Goal: Contribute content: Add original content to the website for others to see

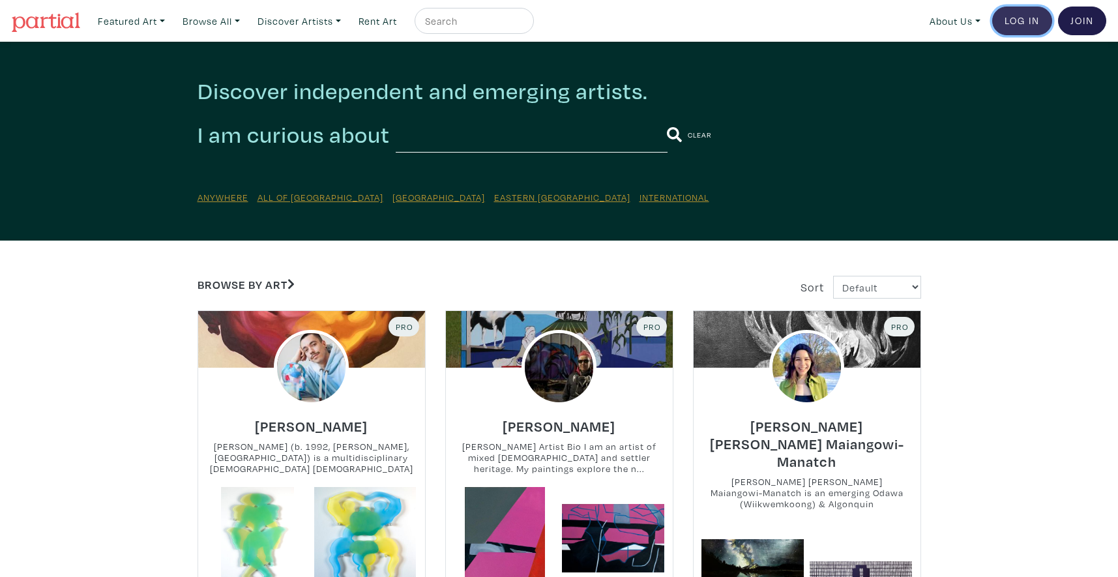
click at [1021, 19] on link "Log In" at bounding box center [1023, 21] width 60 height 29
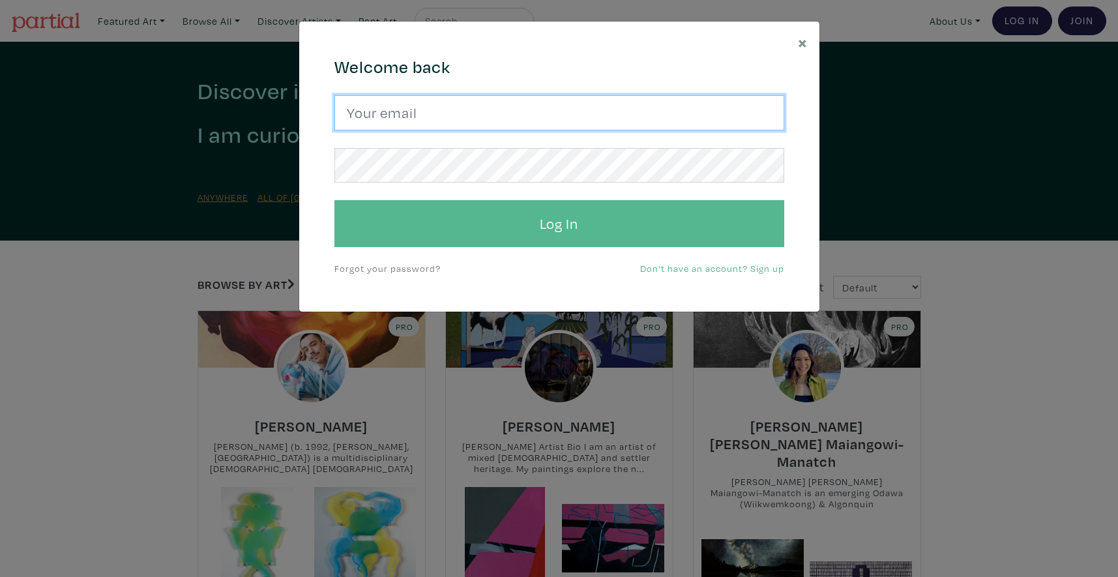
type input "artfabulousyou@gmail.com"
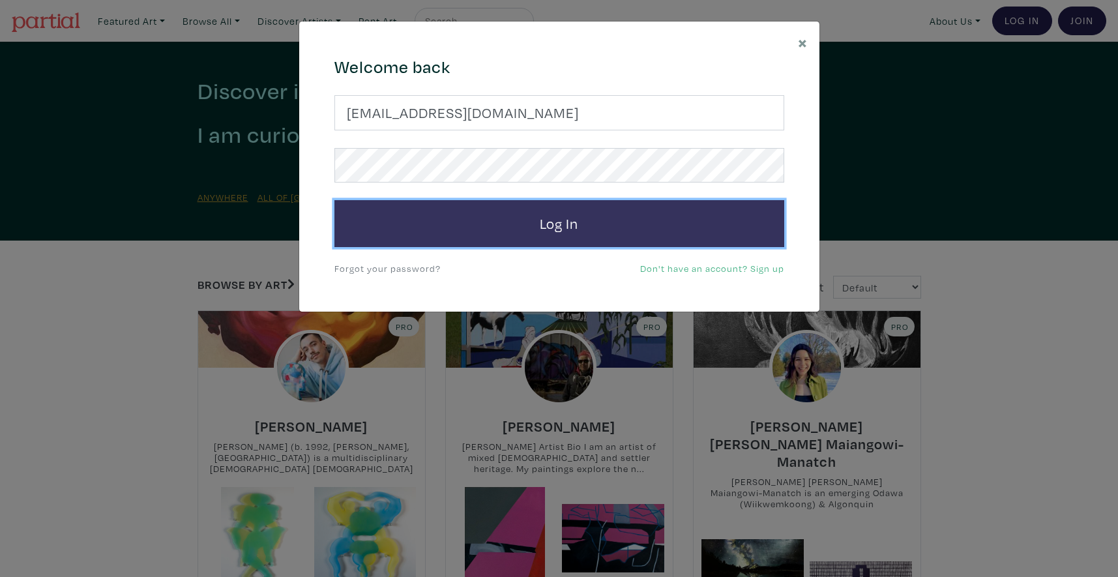
click at [610, 224] on button "Log In" at bounding box center [560, 223] width 450 height 47
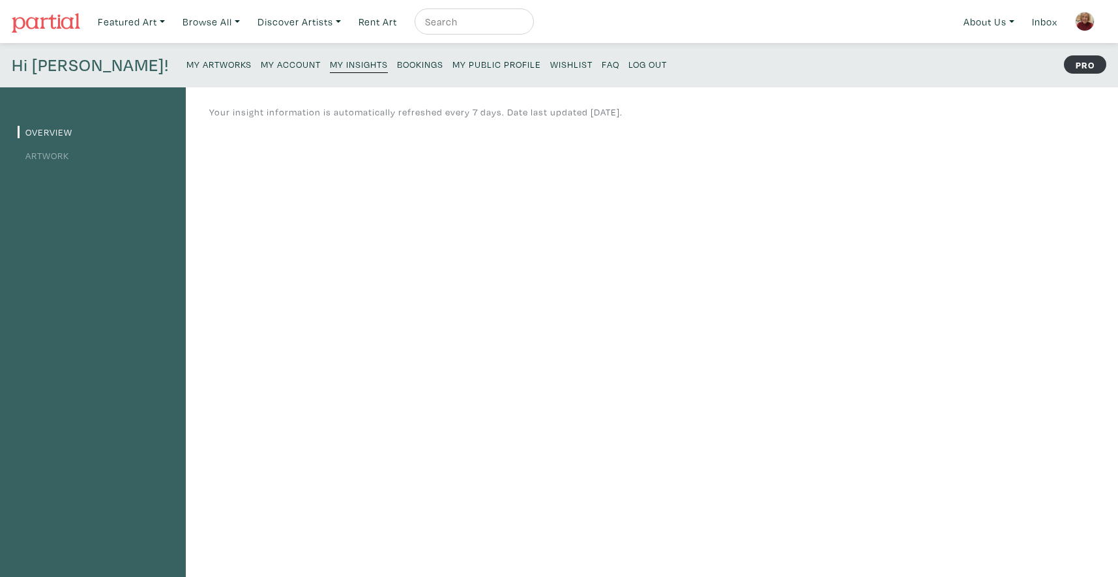
click at [57, 153] on link "Artwork" at bounding box center [44, 155] width 52 height 12
click at [57, 158] on link "Artwork" at bounding box center [44, 155] width 52 height 12
click at [187, 64] on small "My Artworks" at bounding box center [219, 64] width 65 height 12
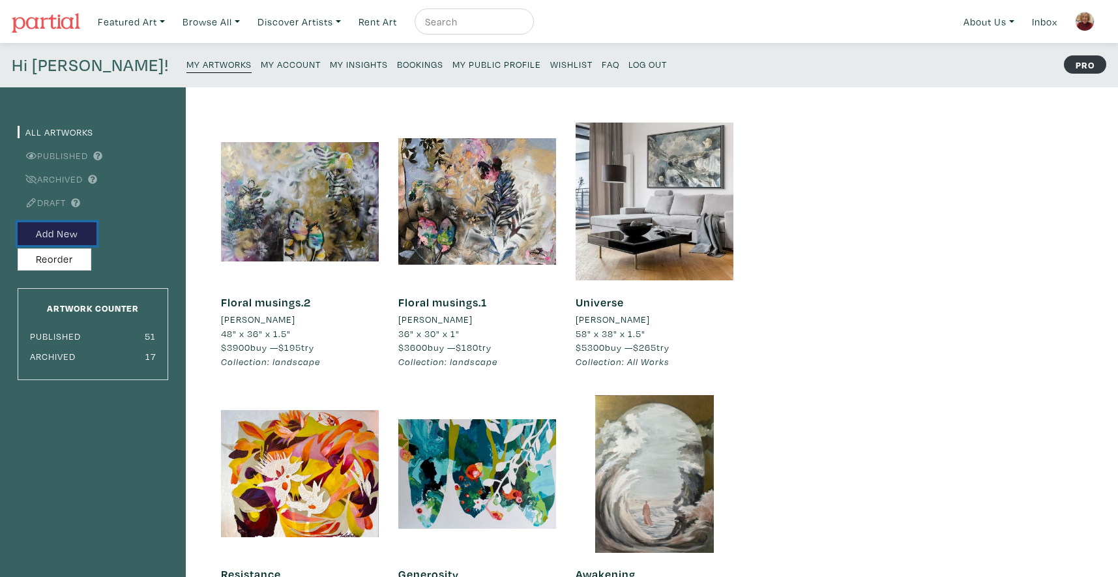
click at [71, 233] on button "Add New" at bounding box center [57, 233] width 79 height 23
